Goal: Task Accomplishment & Management: Manage account settings

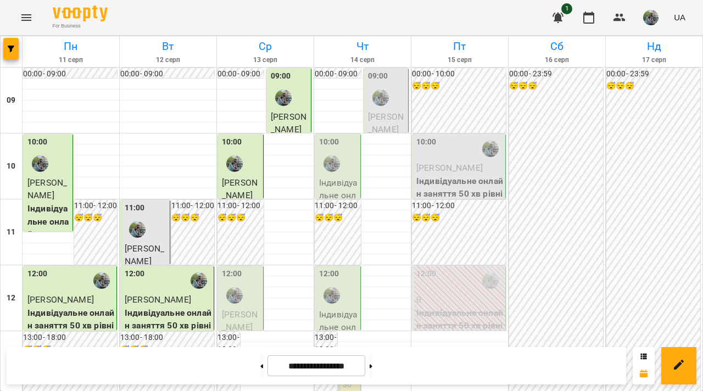
click at [243, 302] on div at bounding box center [234, 295] width 25 height 25
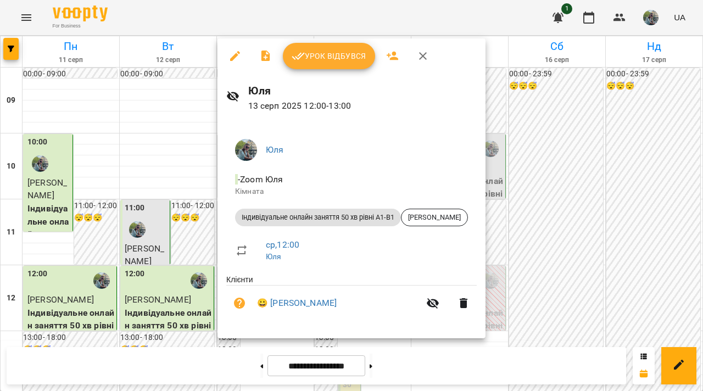
click at [315, 61] on span "Урок відбувся" at bounding box center [329, 55] width 75 height 13
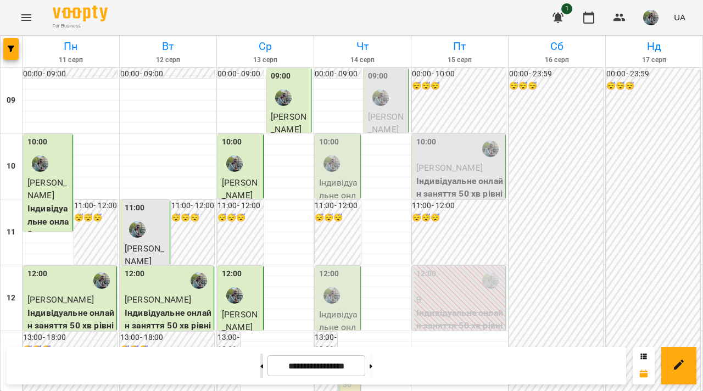
click at [260, 372] on button at bounding box center [261, 366] width 3 height 24
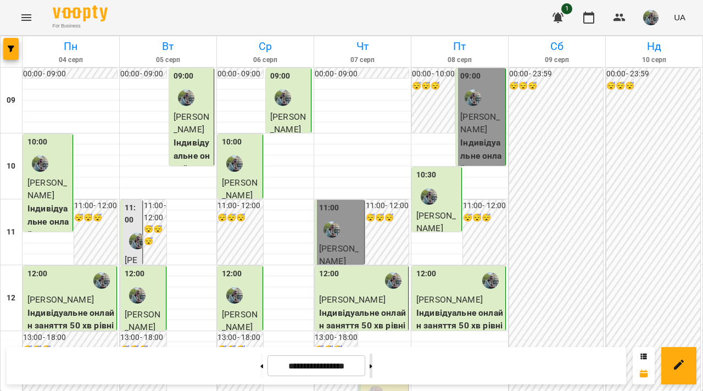
click at [372, 369] on button at bounding box center [371, 366] width 3 height 24
type input "**********"
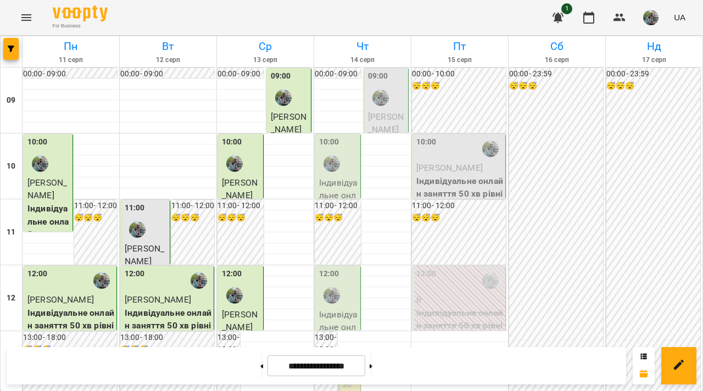
scroll to position [326, 0]
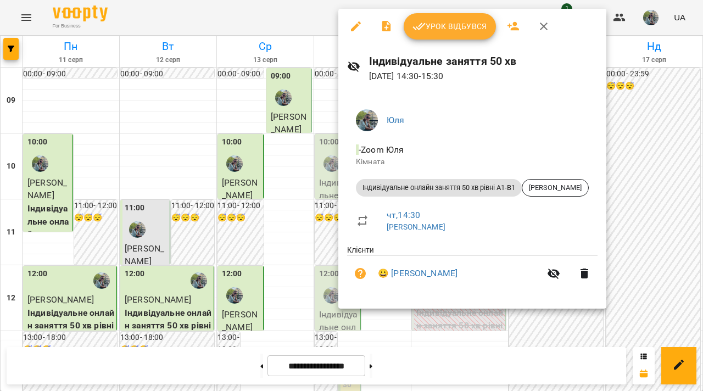
click at [285, 159] on div at bounding box center [351, 195] width 703 height 391
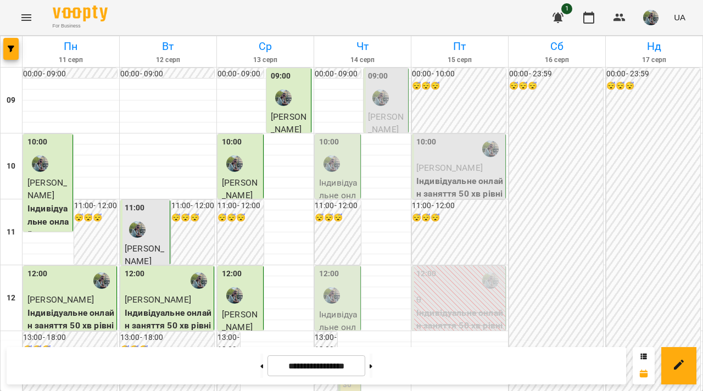
scroll to position [0, 0]
click at [381, 121] on span "[PERSON_NAME]" at bounding box center [386, 124] width 36 height 24
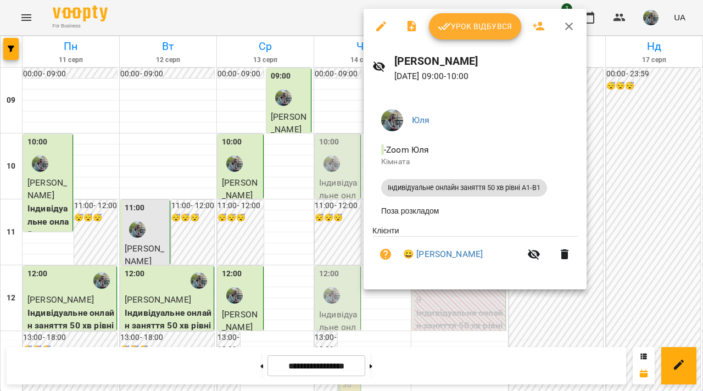
click at [340, 116] on div at bounding box center [351, 195] width 703 height 391
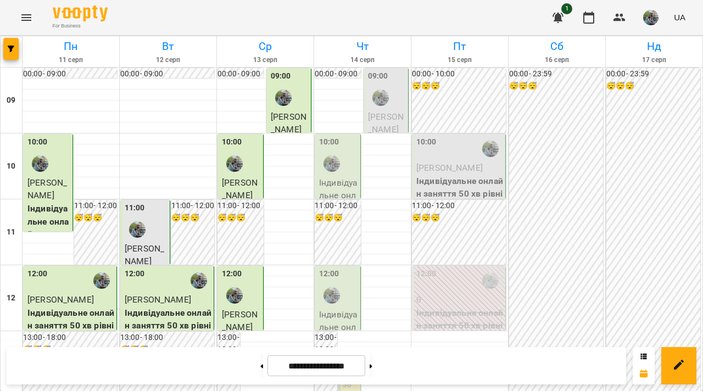
scroll to position [346, 0]
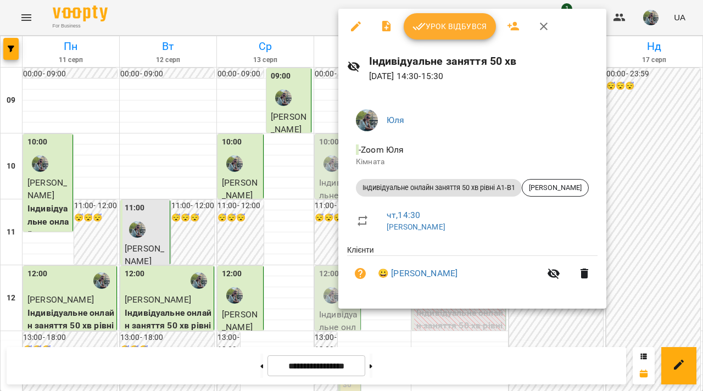
click at [283, 131] on div at bounding box center [351, 195] width 703 height 391
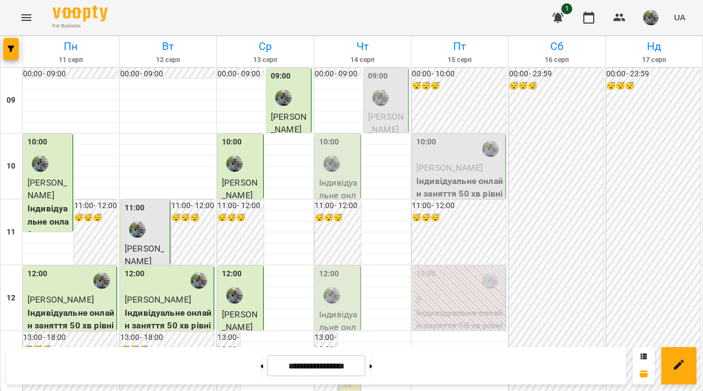
scroll to position [163, 0]
click at [266, 60] on h6 "13 серп" at bounding box center [265, 60] width 93 height 10
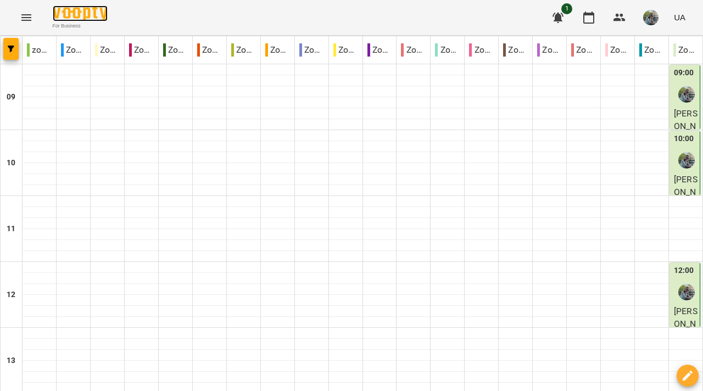
click at [81, 12] on img at bounding box center [80, 13] width 55 height 16
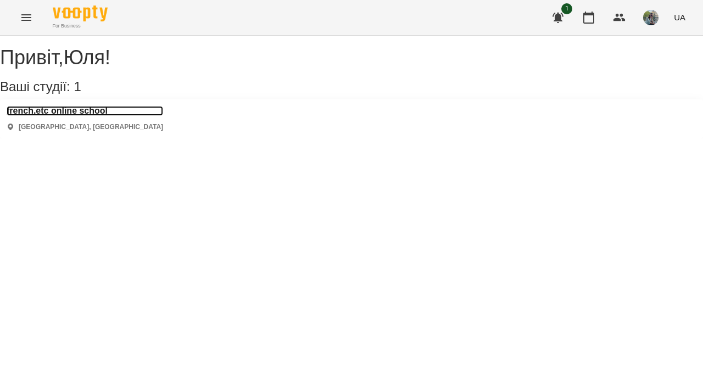
click at [88, 116] on h3 "french.etc online school" at bounding box center [85, 111] width 157 height 10
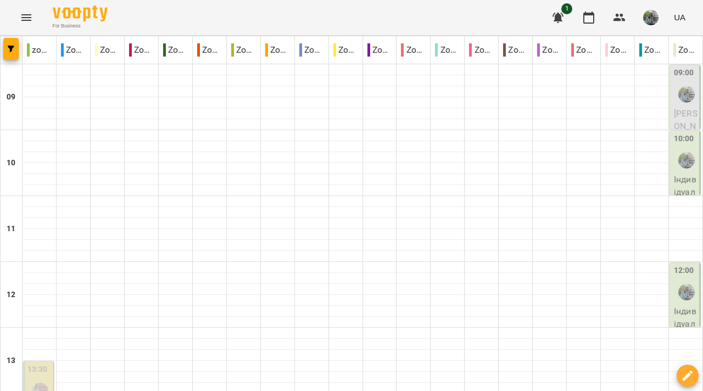
scroll to position [344, 0]
click at [4, 44] on button "button" at bounding box center [10, 49] width 15 height 22
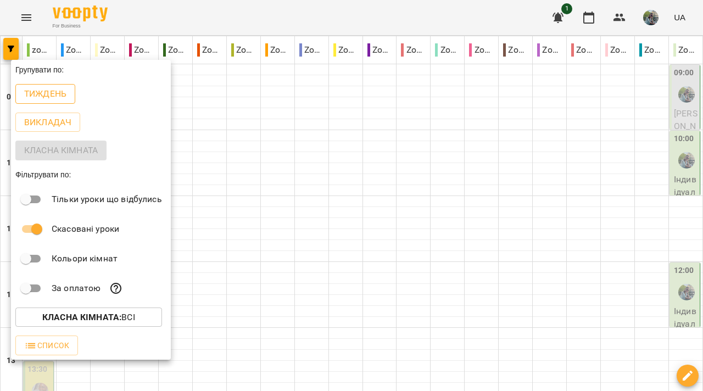
click at [35, 102] on button "Тиждень" at bounding box center [45, 94] width 60 height 20
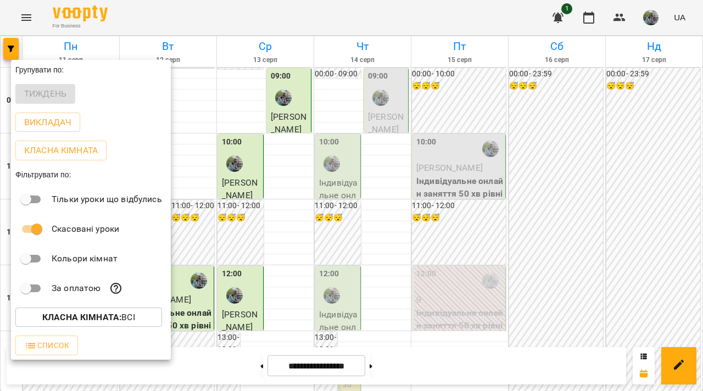
click at [209, 248] on div at bounding box center [351, 195] width 703 height 391
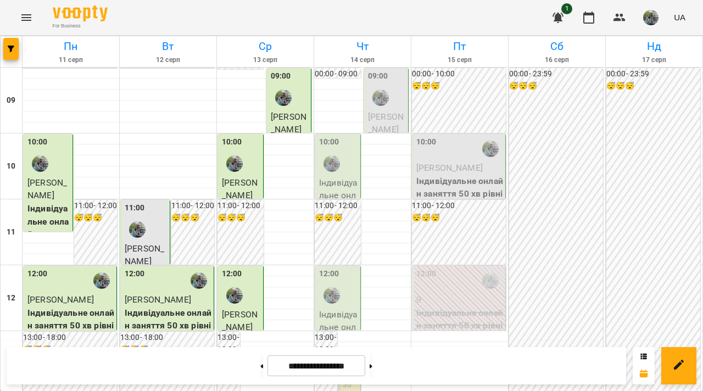
scroll to position [592, 0]
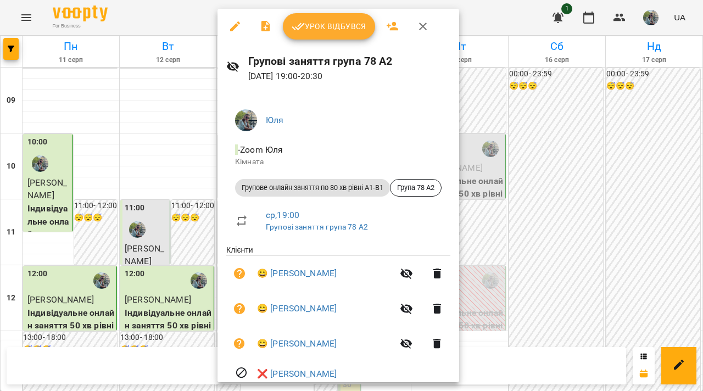
scroll to position [28, 0]
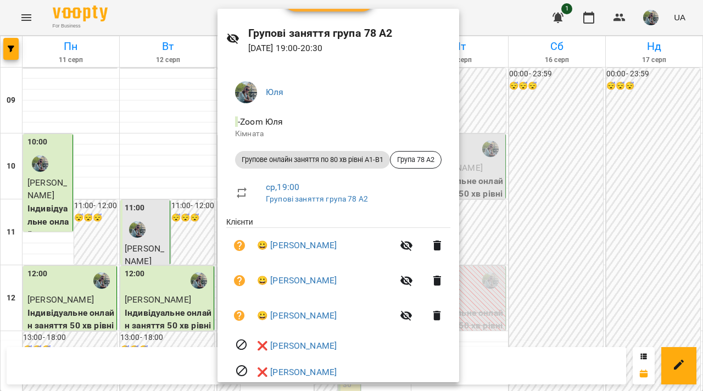
click at [109, 236] on div at bounding box center [351, 195] width 703 height 391
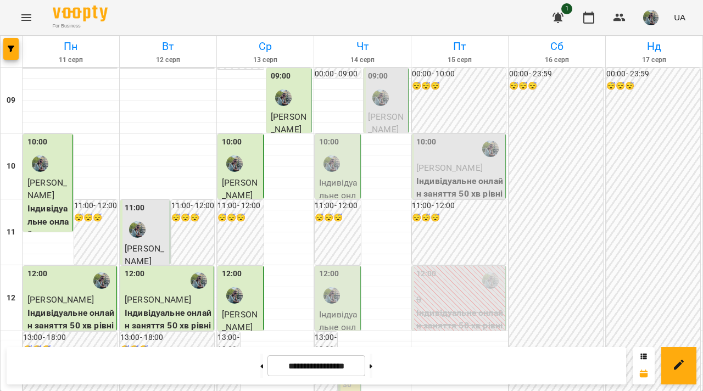
scroll to position [545, 0]
